Goal: Check status

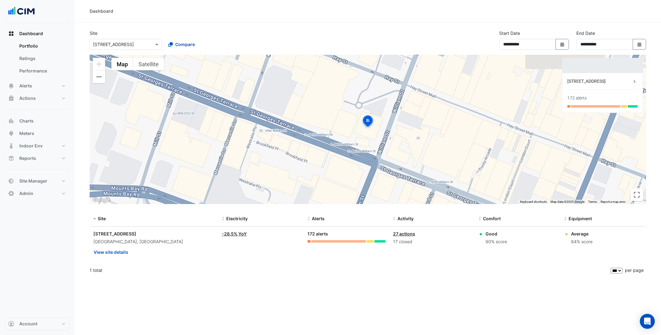
select select "***"
click at [113, 45] on input "text" at bounding box center [119, 44] width 53 height 7
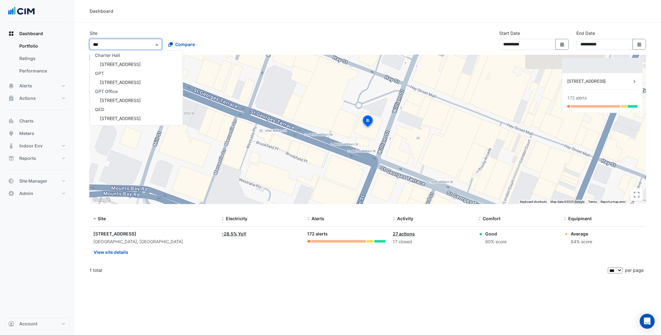
scroll to position [56, 0]
type input "*****"
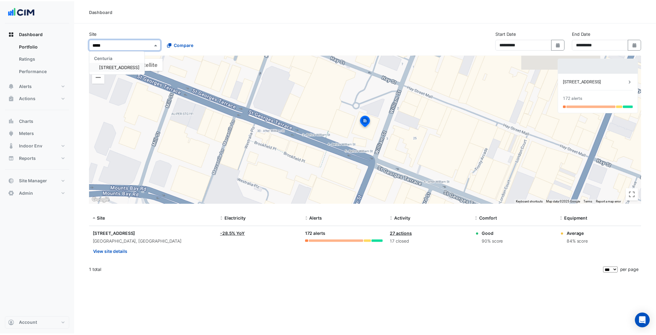
scroll to position [0, 0]
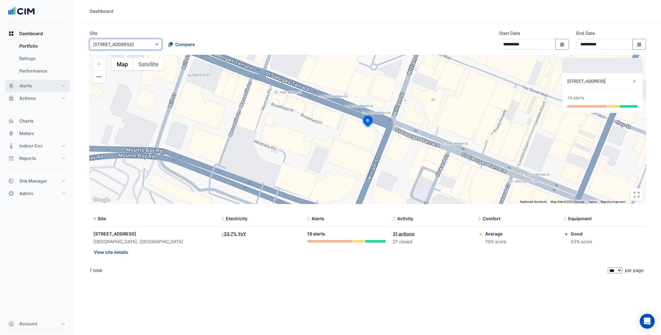
click at [67, 86] on button "Alerts" at bounding box center [37, 86] width 65 height 12
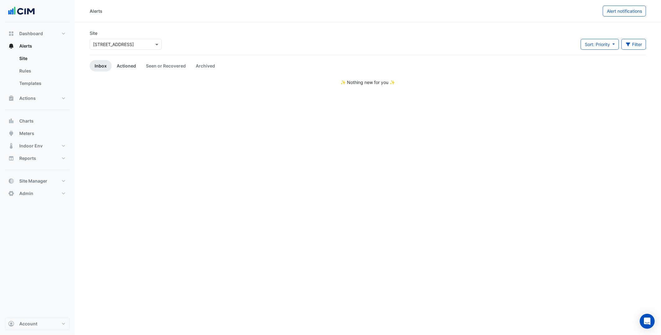
click at [116, 66] on link "Actioned" at bounding box center [126, 66] width 29 height 12
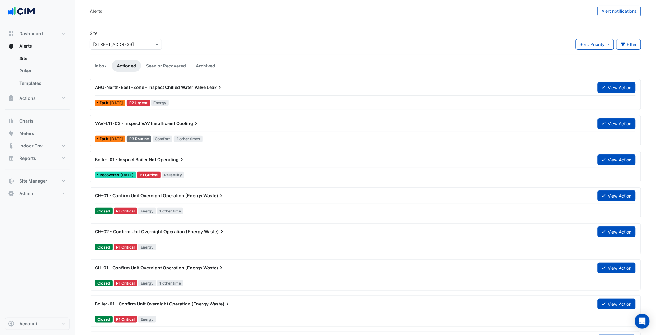
scroll to position [32, 0]
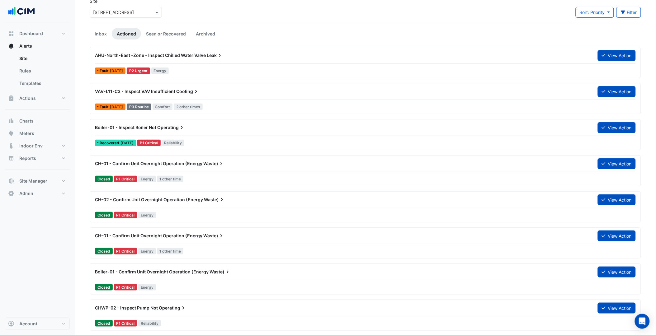
click at [216, 210] on div "CH-02 - Confirm Unit Overnight Operation (Energy Waste) View Action Closed P1 C…" at bounding box center [364, 207] width 545 height 26
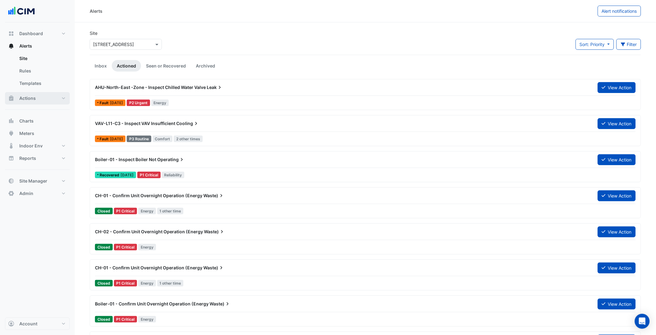
click at [62, 100] on button "Actions" at bounding box center [37, 98] width 65 height 12
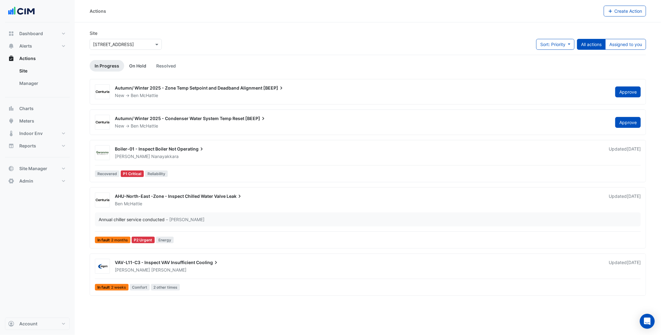
click at [142, 69] on link "On Hold" at bounding box center [137, 66] width 27 height 12
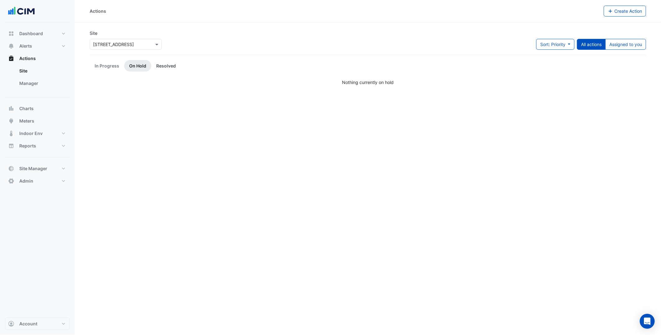
click at [166, 69] on link "Resolved" at bounding box center [166, 66] width 30 height 12
